Goal: Information Seeking & Learning: Learn about a topic

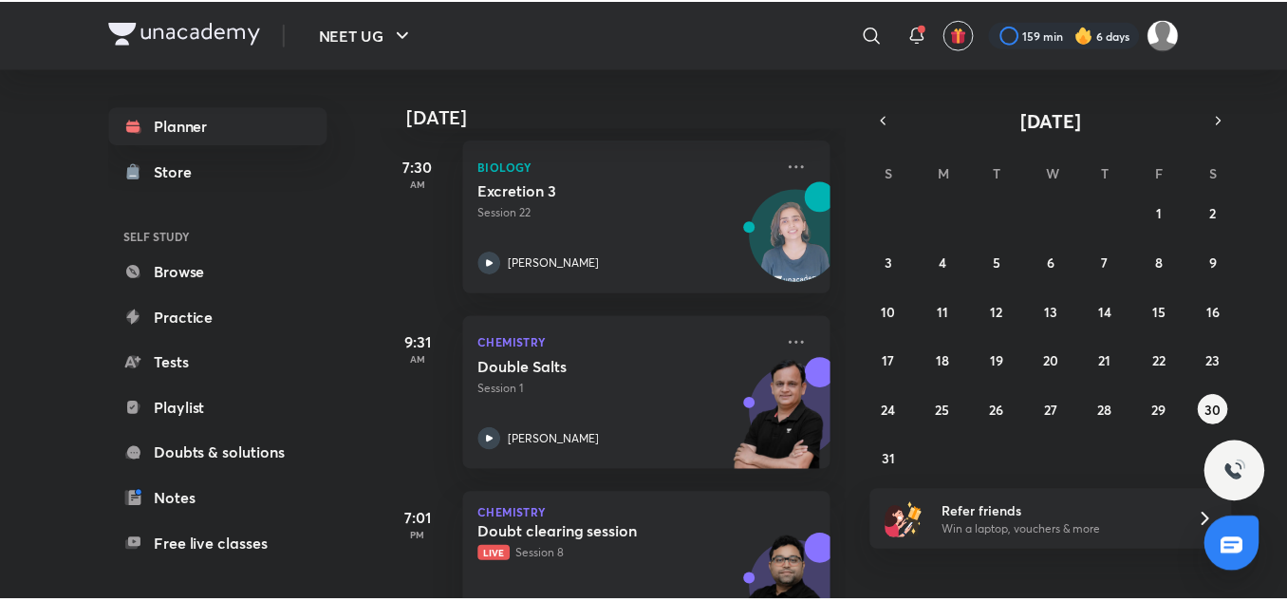
scroll to position [175, 0]
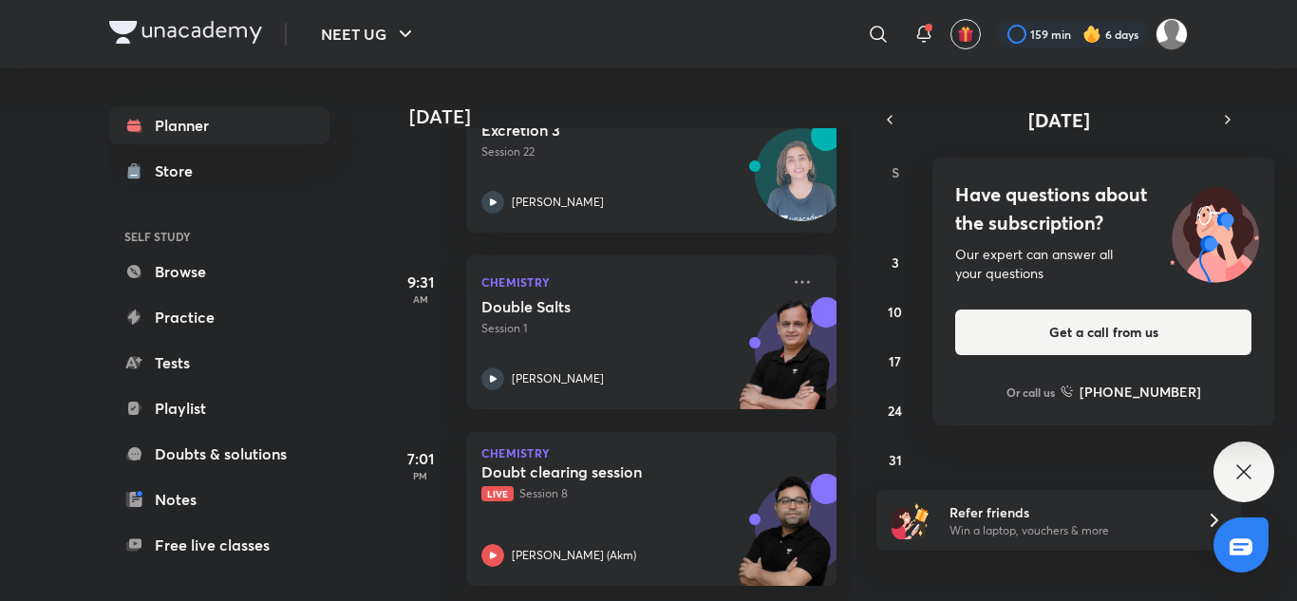
click at [1218, 462] on div "Have questions about the subscription? Our expert can answer all your questions…" at bounding box center [1243, 471] width 61 height 61
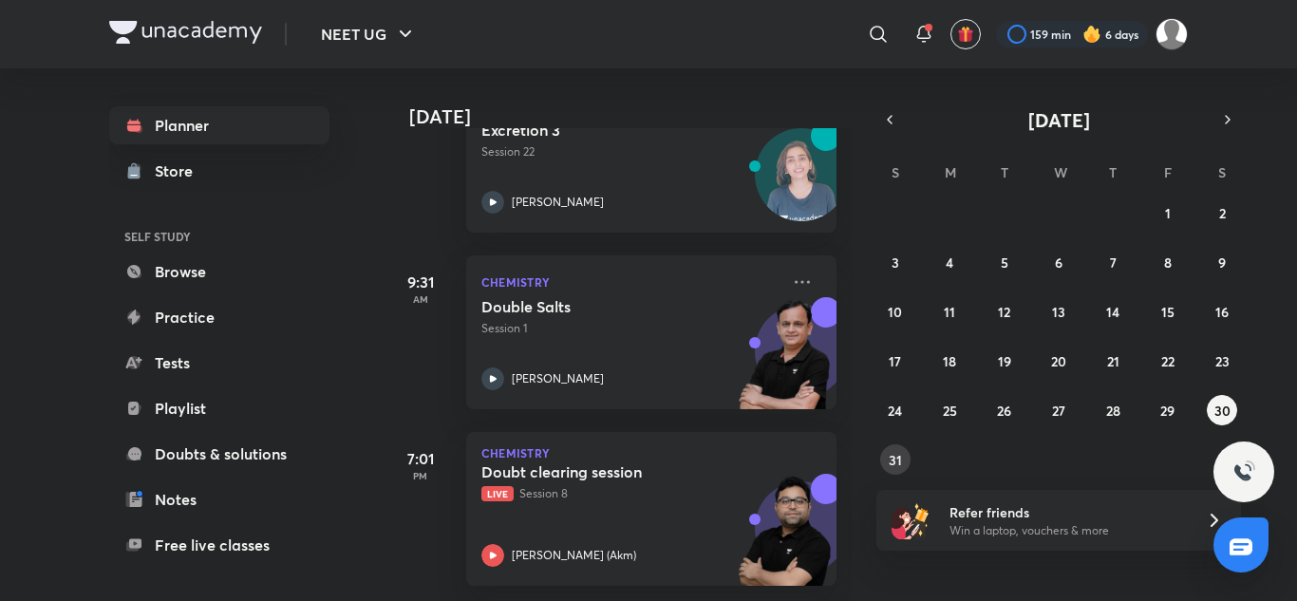
click at [898, 459] on abbr "31" at bounding box center [895, 460] width 13 height 18
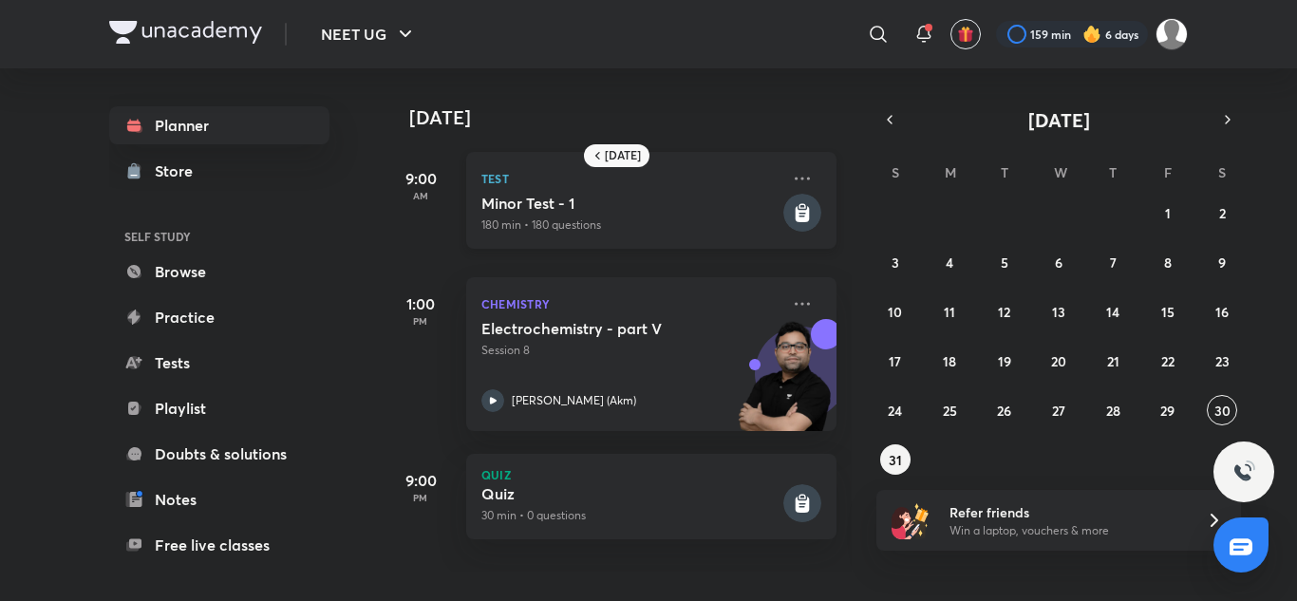
click at [748, 232] on p "180 min • 180 questions" at bounding box center [630, 224] width 298 height 17
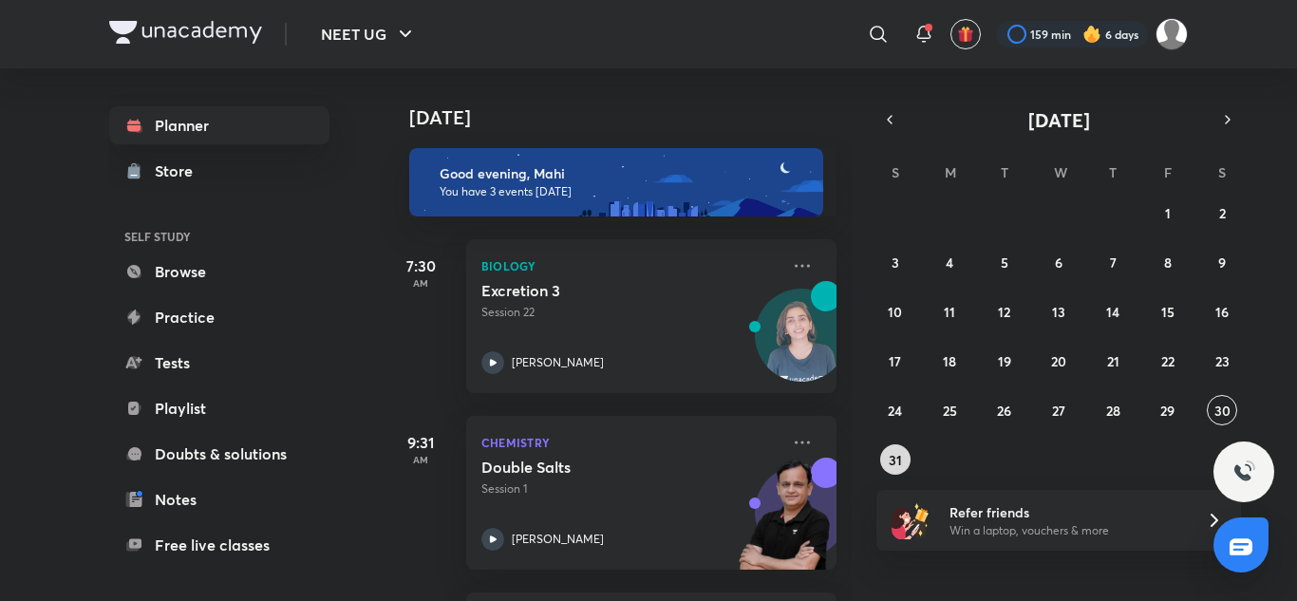
click at [899, 448] on button "31" at bounding box center [895, 459] width 30 height 30
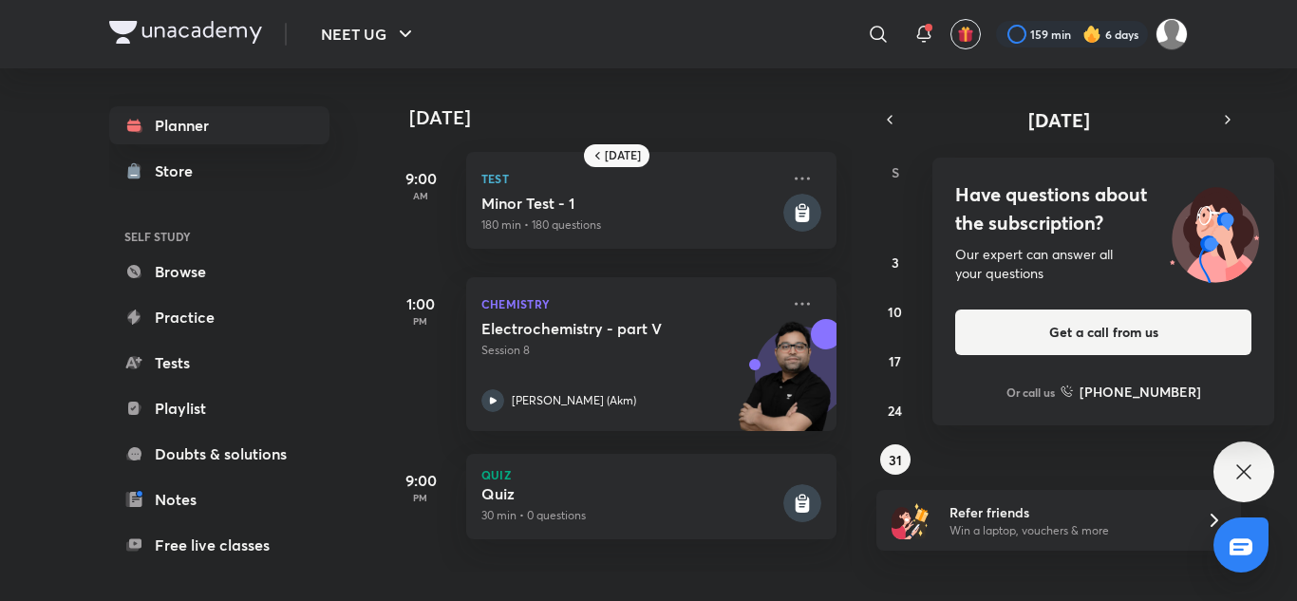
click at [1256, 464] on div "Have questions about the subscription? Our expert can answer all your questions…" at bounding box center [1243, 471] width 61 height 61
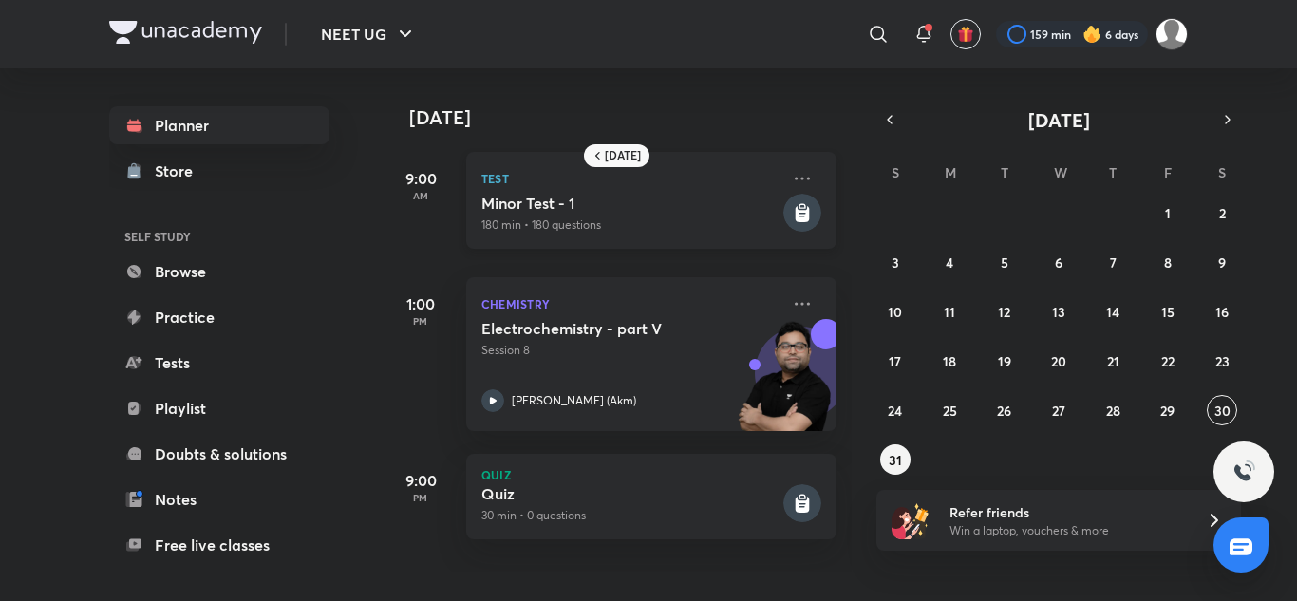
click at [538, 236] on div "Test [MEDICAL_DATA] - 1 180 min • 180 questions" at bounding box center [651, 200] width 370 height 97
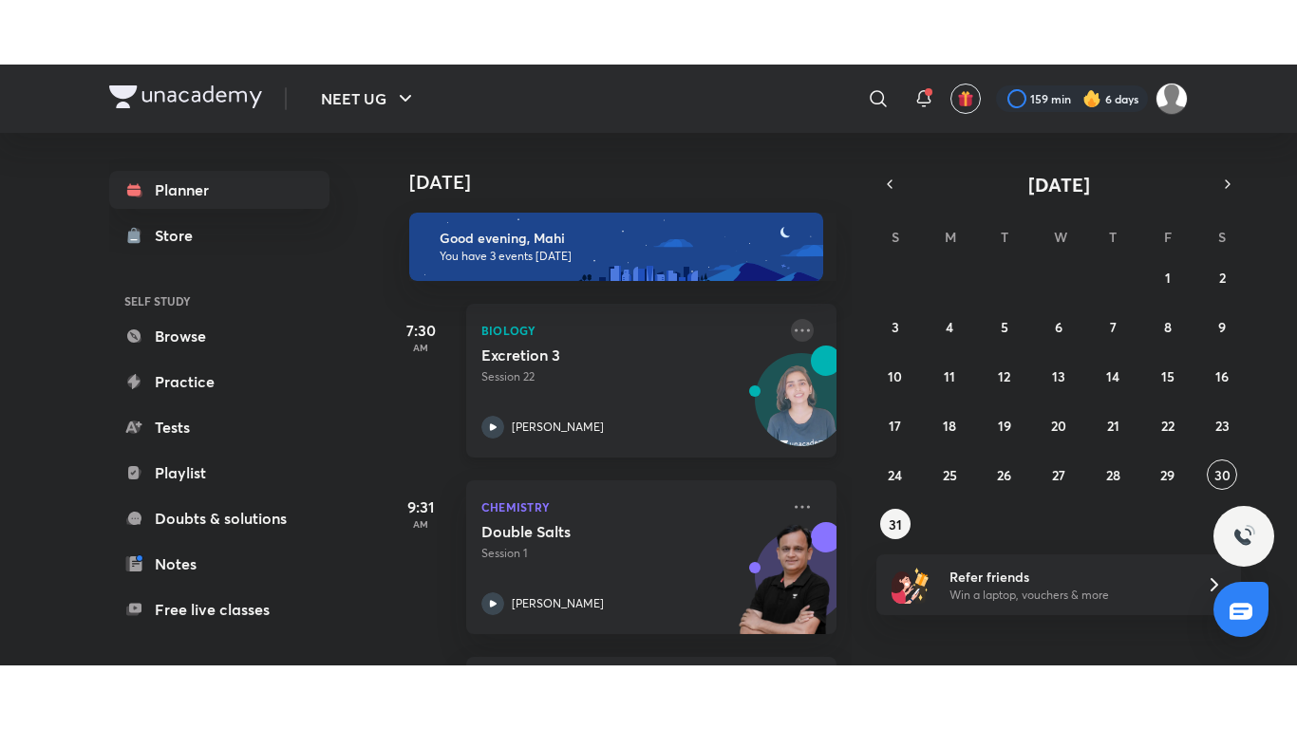
scroll to position [175, 0]
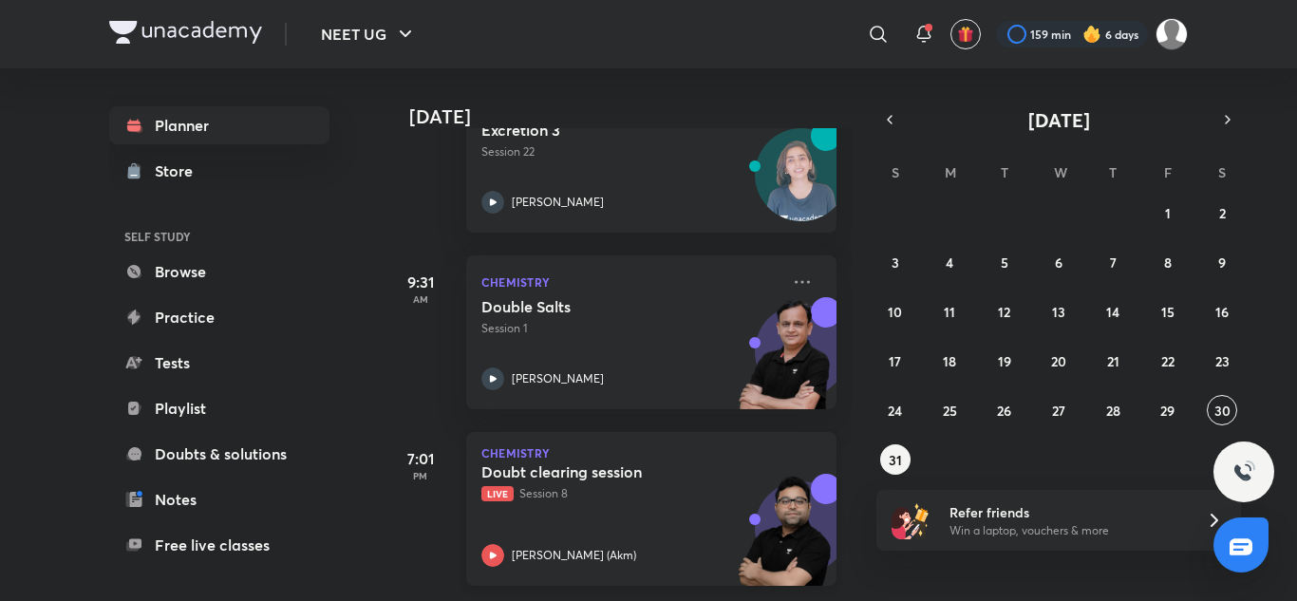
click at [614, 544] on div "[PERSON_NAME] (Akm)" at bounding box center [630, 555] width 298 height 23
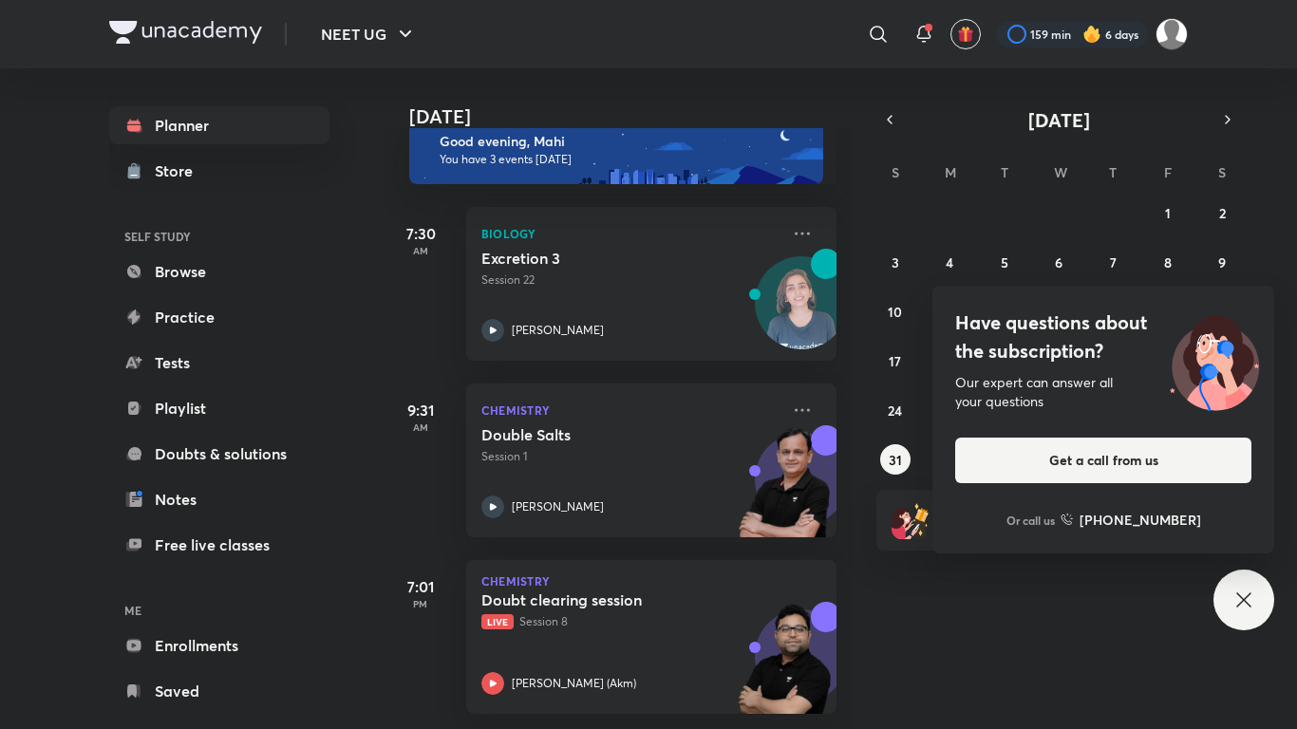
scroll to position [47, 0]
